Goal: Task Accomplishment & Management: Manage account settings

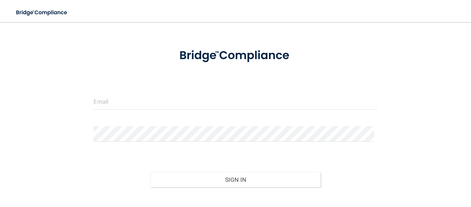
scroll to position [35, 0]
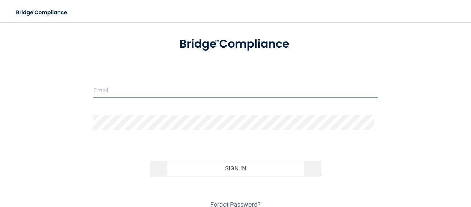
type input "[EMAIL_ADDRESS][DOMAIN_NAME]"
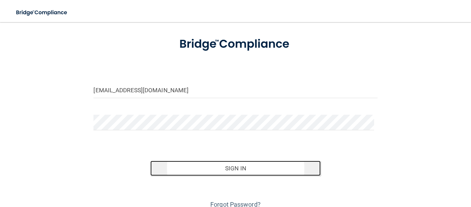
click at [239, 167] on button "Sign In" at bounding box center [235, 167] width 170 height 15
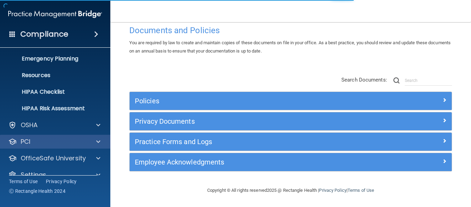
scroll to position [80, 0]
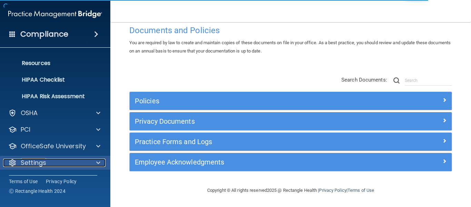
click at [40, 164] on p "Settings" at bounding box center [34, 162] width 26 height 8
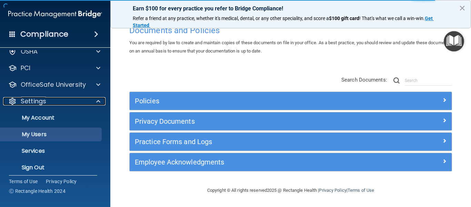
scroll to position [146, 0]
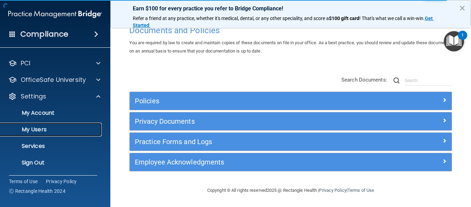
click at [42, 127] on p "My Users" at bounding box center [51, 129] width 94 height 7
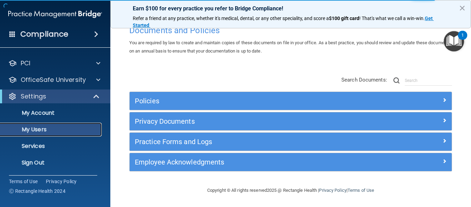
scroll to position [30, 0]
select select "20"
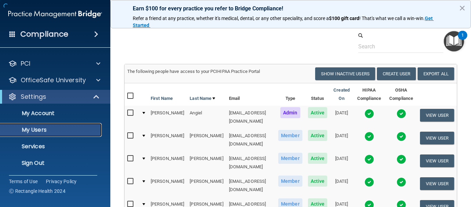
scroll to position [170, 0]
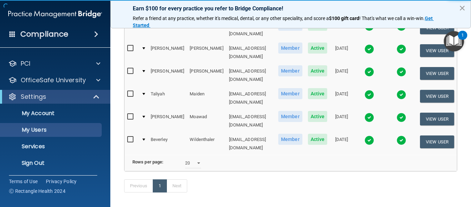
click at [464, 7] on button "×" at bounding box center [462, 7] width 7 height 11
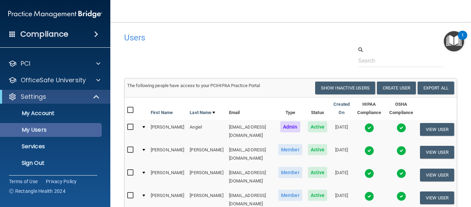
scroll to position [30, 0]
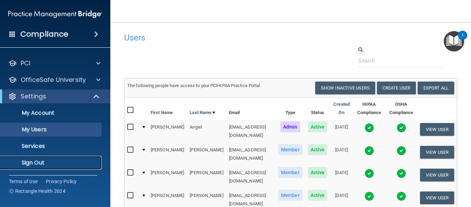
click at [35, 162] on p "Sign Out" at bounding box center [51, 162] width 94 height 7
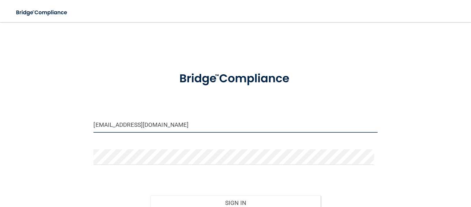
click at [138, 127] on input "[EMAIL_ADDRESS][DOMAIN_NAME]" at bounding box center [236, 125] width 284 height 16
type input "[EMAIL_ADDRESS][DOMAIN_NAME]"
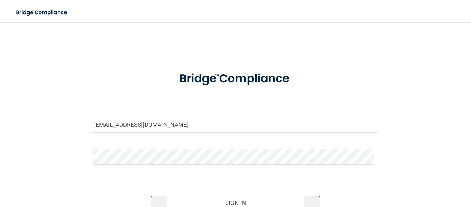
click at [216, 199] on button "Sign In" at bounding box center [235, 202] width 170 height 15
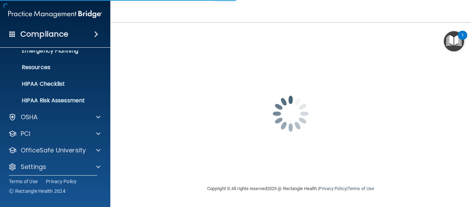
scroll to position [80, 0]
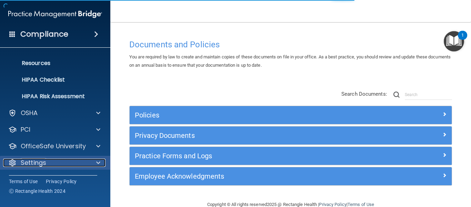
click at [36, 160] on p "Settings" at bounding box center [34, 162] width 26 height 8
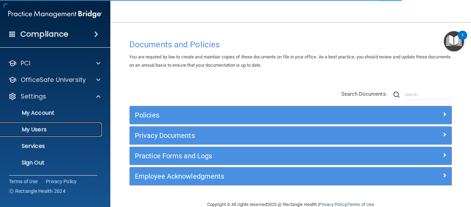
click at [40, 130] on p "My Users" at bounding box center [51, 129] width 94 height 7
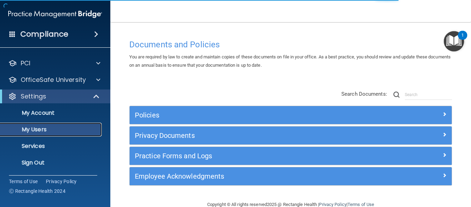
scroll to position [30, 0]
select select "20"
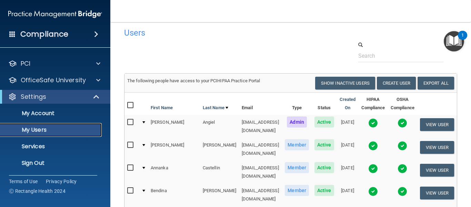
scroll to position [0, 0]
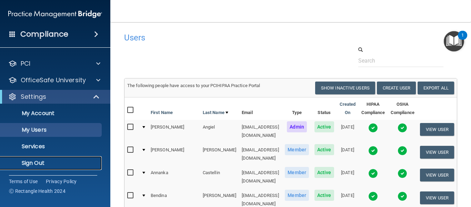
click at [33, 160] on p "Sign Out" at bounding box center [51, 162] width 94 height 7
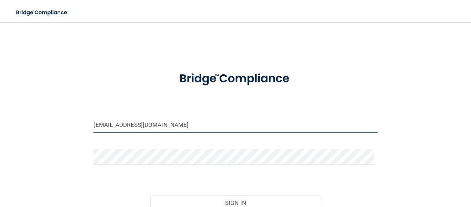
click at [120, 123] on input "[EMAIL_ADDRESS][DOMAIN_NAME]" at bounding box center [236, 125] width 284 height 16
type input "[EMAIL_ADDRESS][DOMAIN_NAME]"
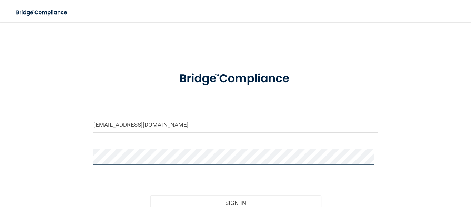
click at [62, 145] on div "[EMAIL_ADDRESS][DOMAIN_NAME] Invalid email/password. You don't have permission …" at bounding box center [236, 137] width 444 height 216
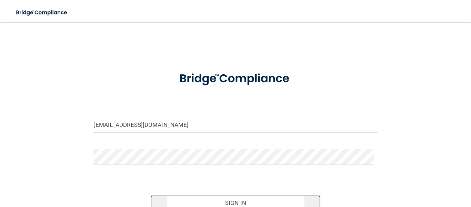
click at [219, 198] on button "Sign In" at bounding box center [235, 202] width 170 height 15
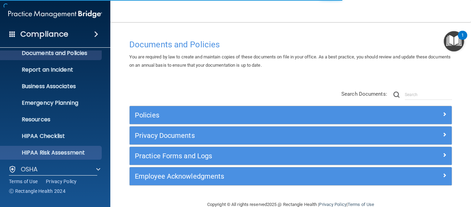
scroll to position [80, 0]
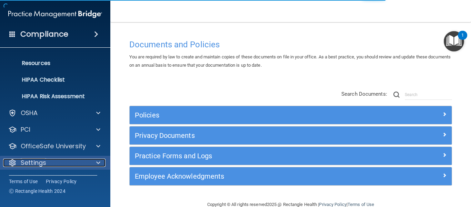
click at [46, 160] on p "Settings" at bounding box center [34, 162] width 26 height 8
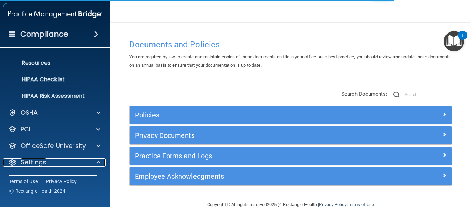
scroll to position [146, 0]
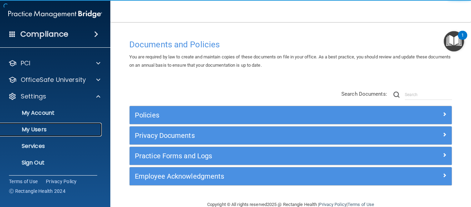
click at [39, 129] on p "My Users" at bounding box center [51, 129] width 94 height 7
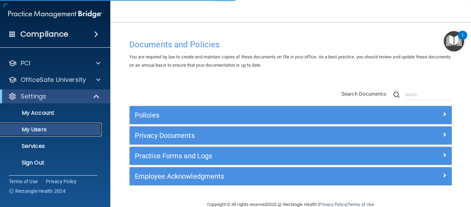
scroll to position [30, 0]
select select "20"
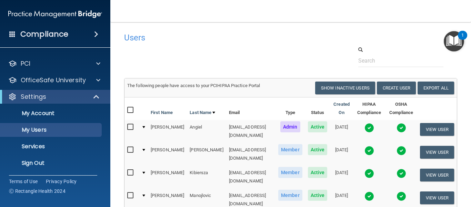
click at [142, 149] on div at bounding box center [143, 150] width 3 height 2
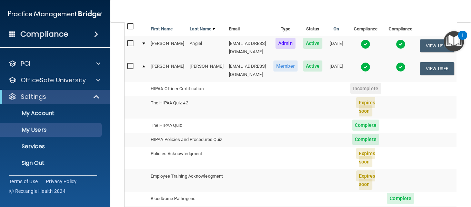
scroll to position [0, 0]
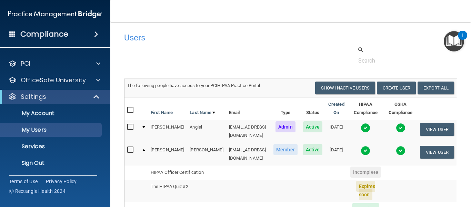
click at [142, 149] on div at bounding box center [143, 150] width 3 height 2
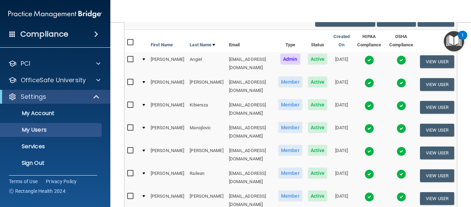
scroll to position [69, 0]
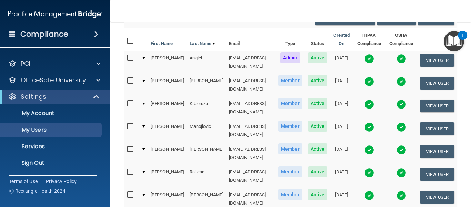
click at [144, 96] on td at bounding box center [143, 107] width 9 height 23
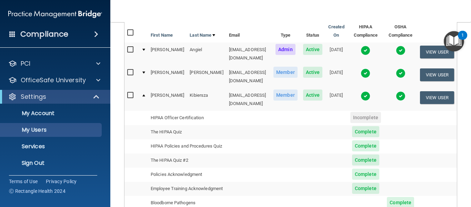
scroll to position [0, 0]
